Goal: Information Seeking & Learning: Understand process/instructions

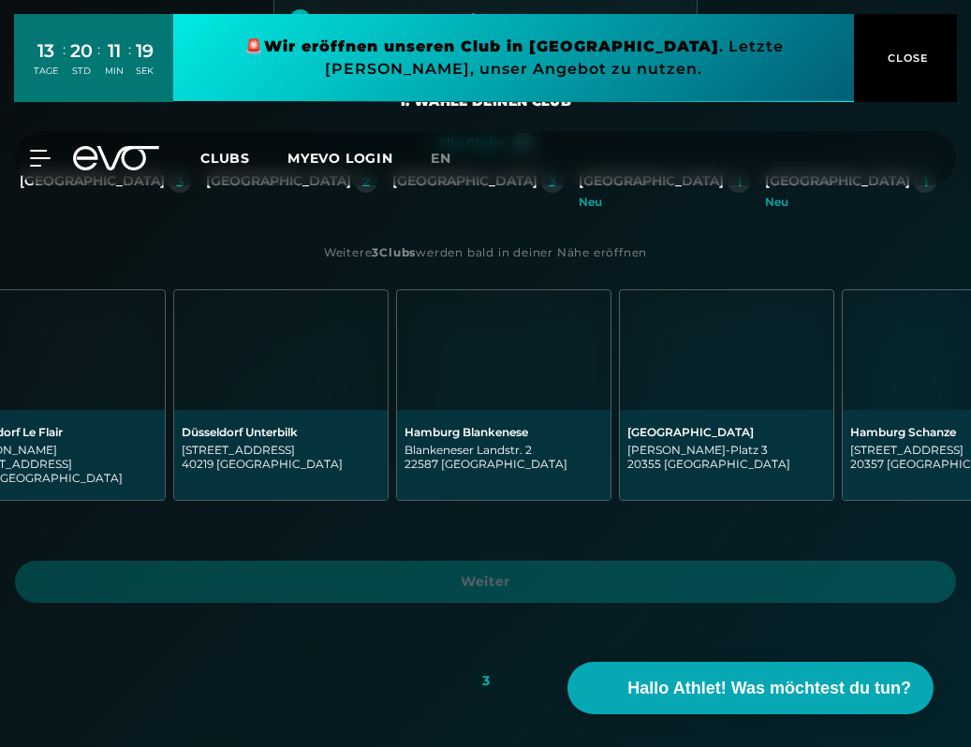
scroll to position [0, 773]
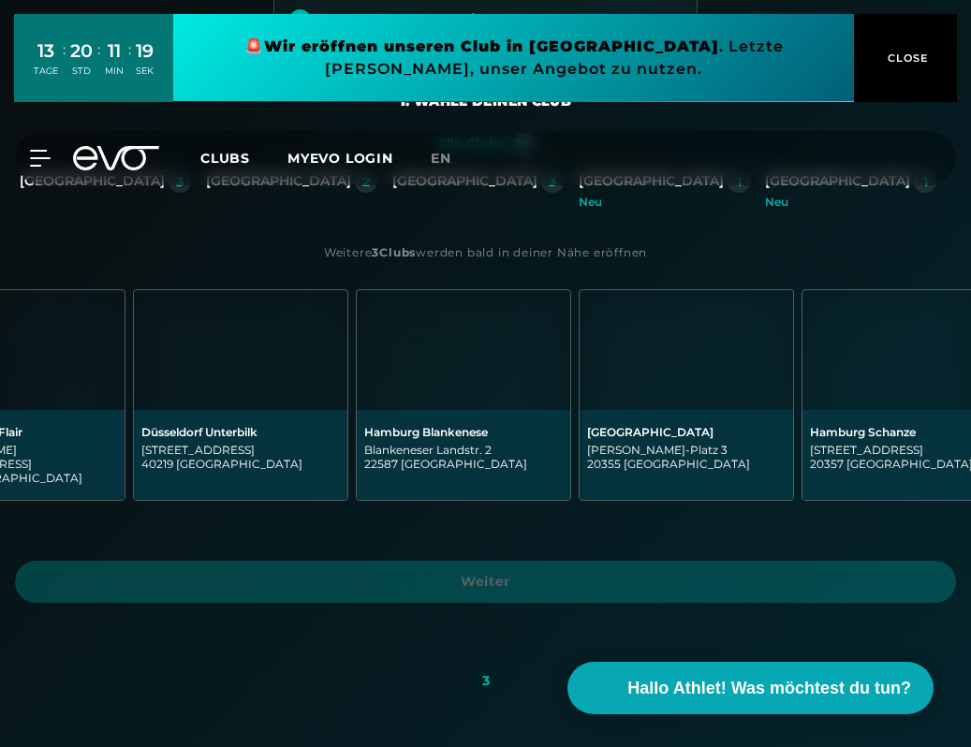
click at [637, 376] on img at bounding box center [685, 350] width 213 height 120
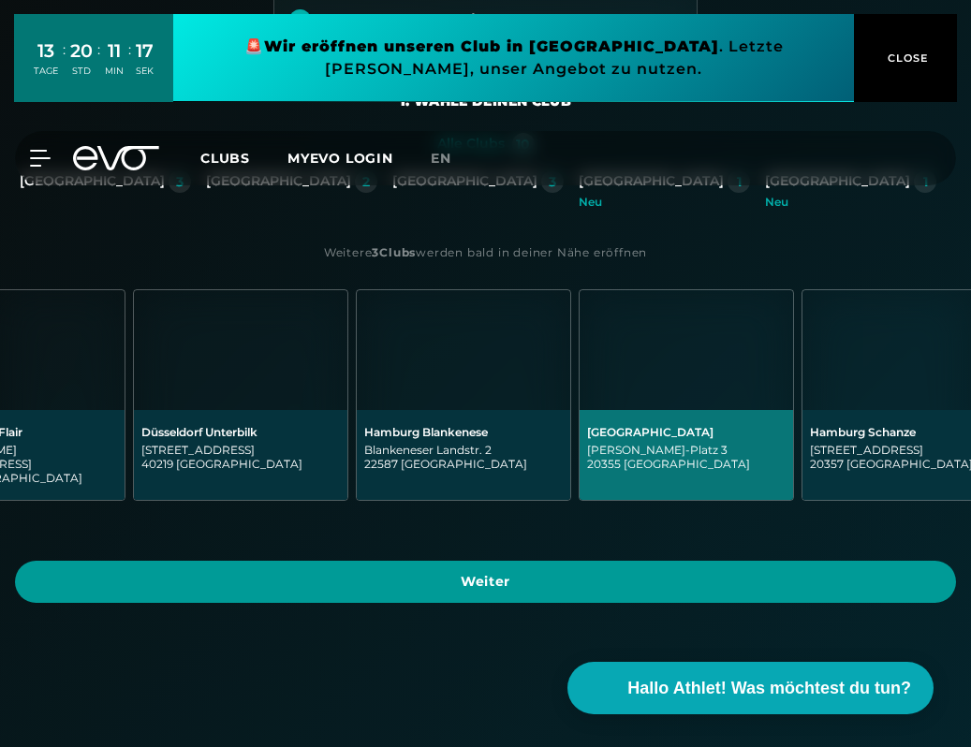
click at [592, 584] on span "Weiter" at bounding box center [485, 582] width 941 height 42
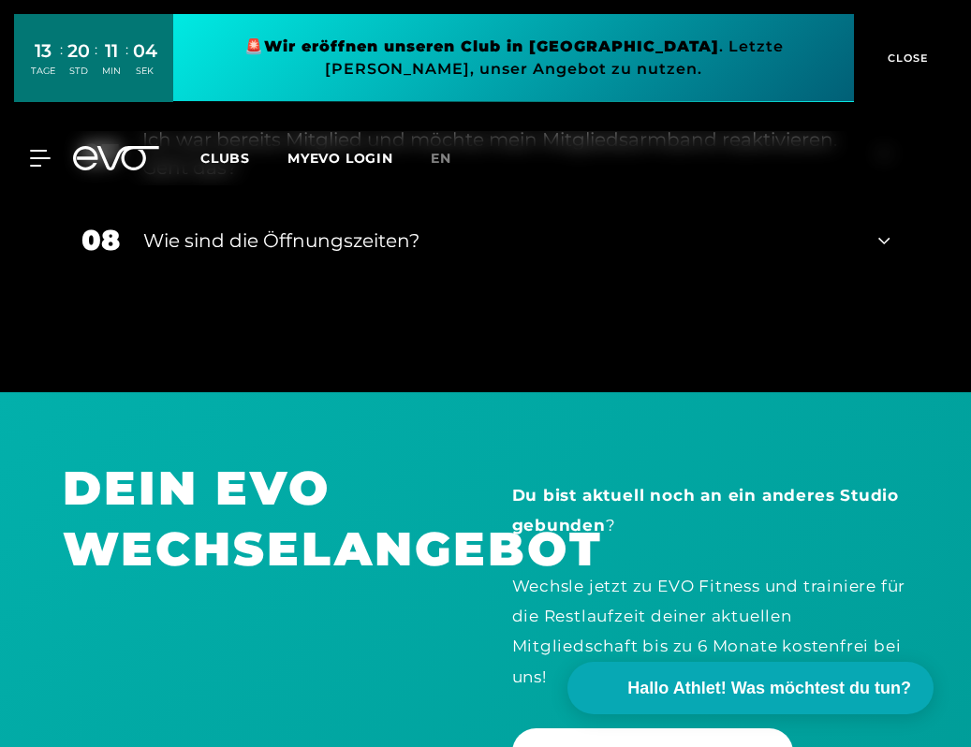
scroll to position [4577, 0]
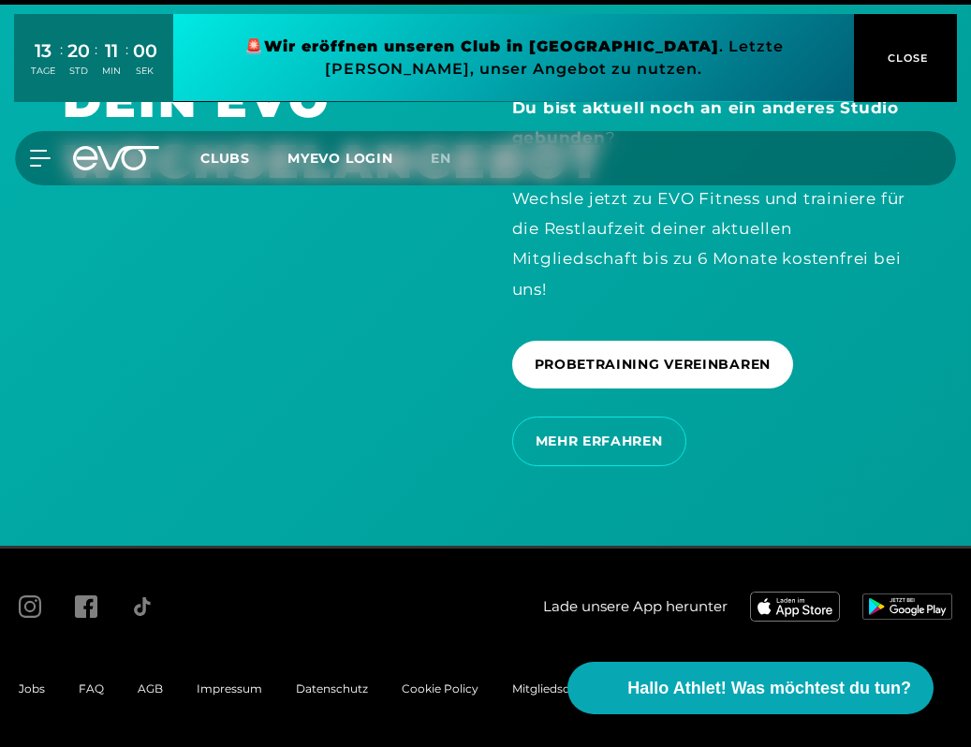
click at [101, 685] on span "FAQ" at bounding box center [91, 689] width 25 height 14
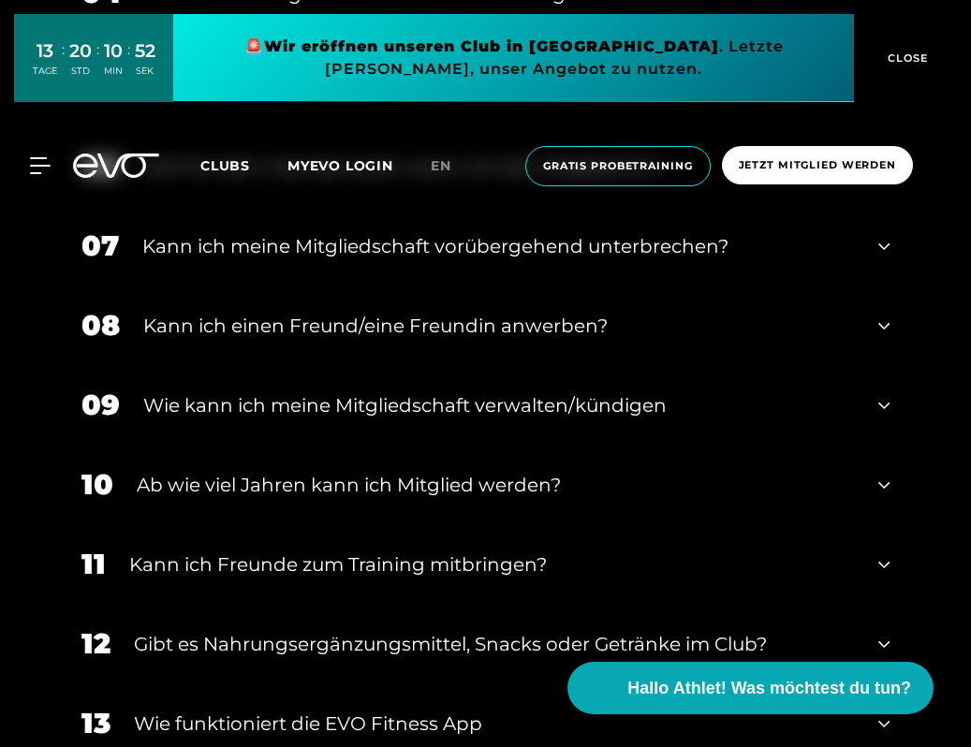
scroll to position [1203, 0]
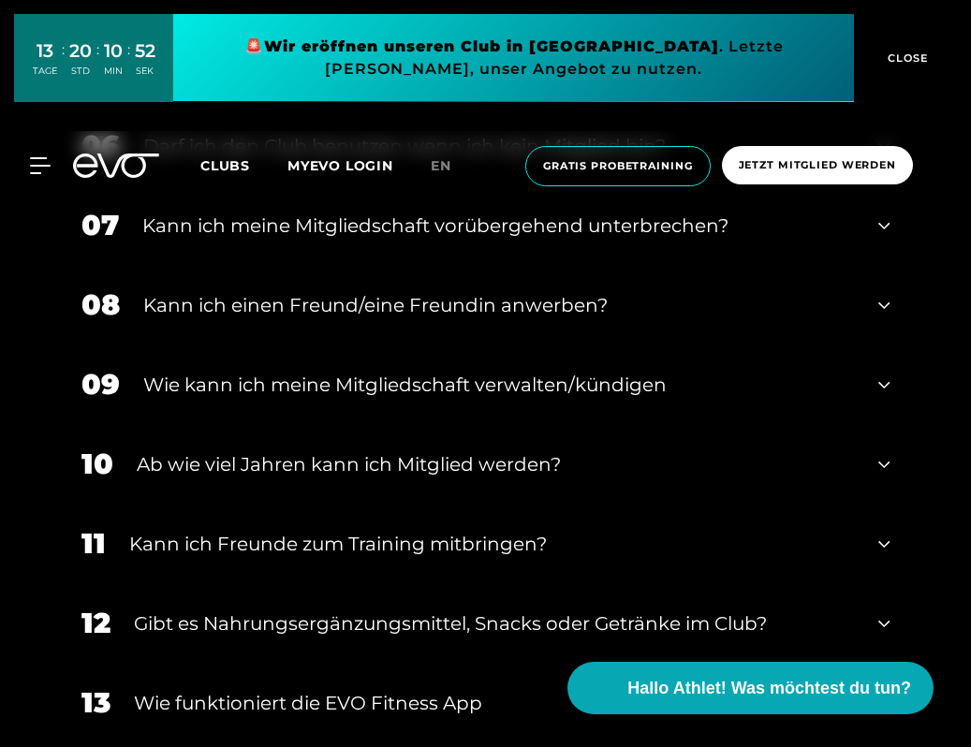
click at [476, 374] on div "Wie kann ich meine Mitgliedschaft verwalten/kündigen" at bounding box center [499, 385] width 712 height 28
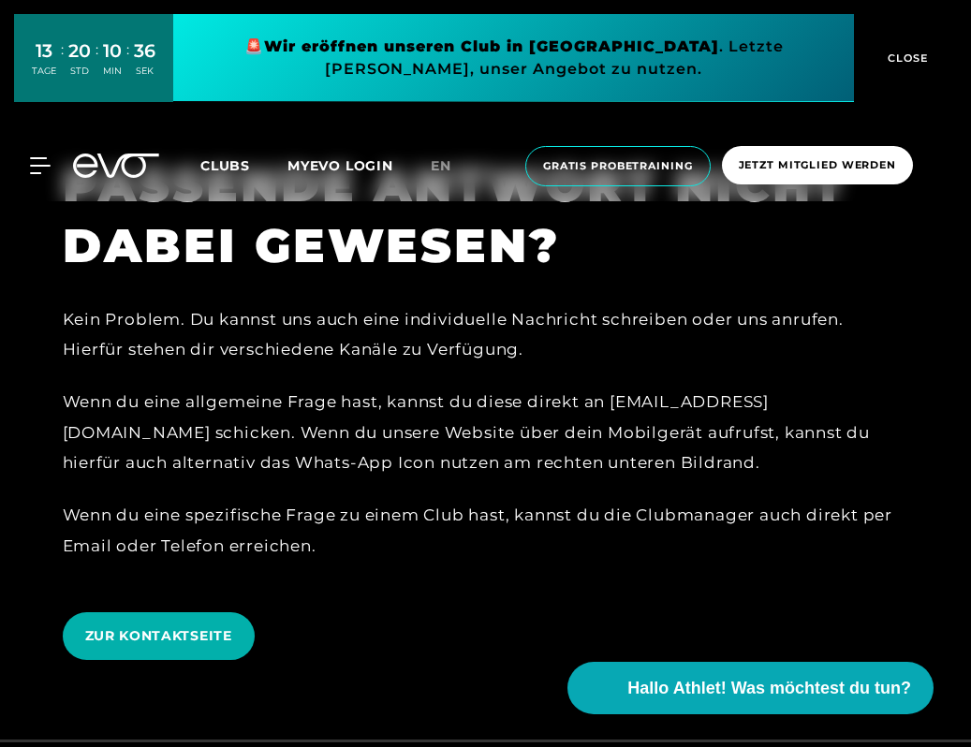
scroll to position [4372, 0]
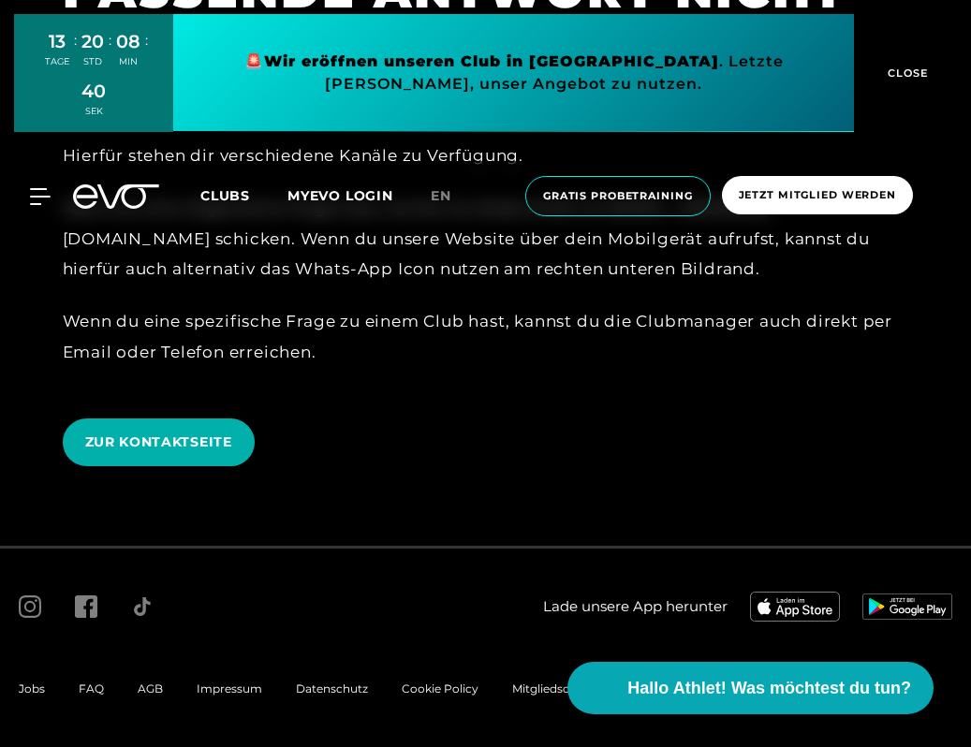
click at [5, 232] on div "MyEVO Login Über EVO Mitgliedschaften Probetraining TAGESPASS EVO Studios [GEOG…" at bounding box center [485, 196] width 971 height 100
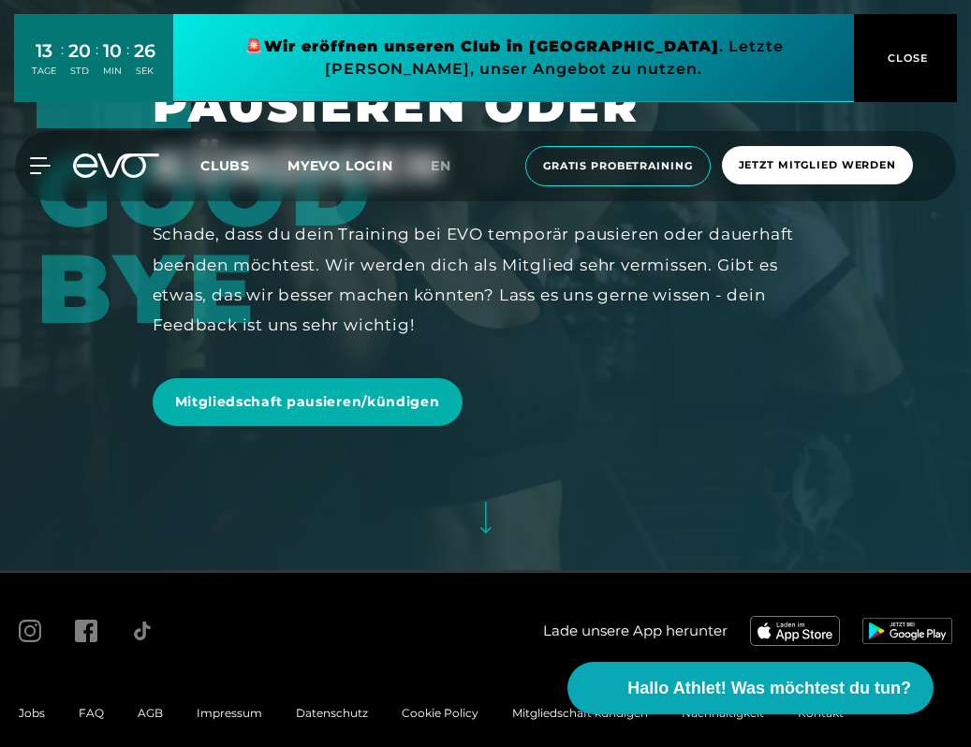
scroll to position [201, 0]
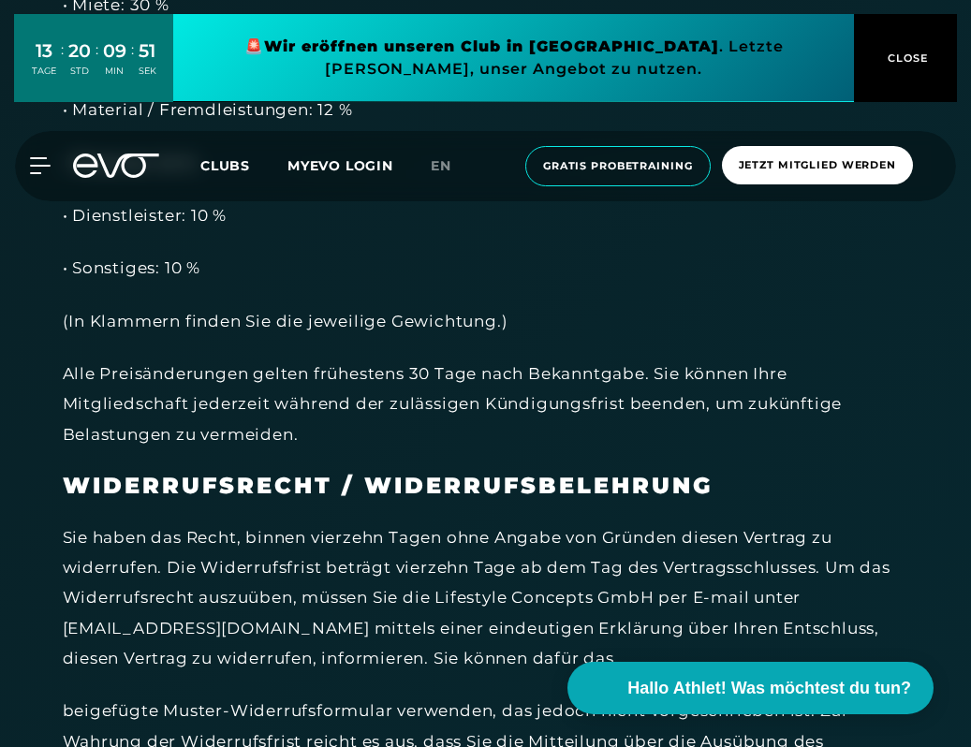
scroll to position [1722, 0]
